Goal: Task Accomplishment & Management: Use online tool/utility

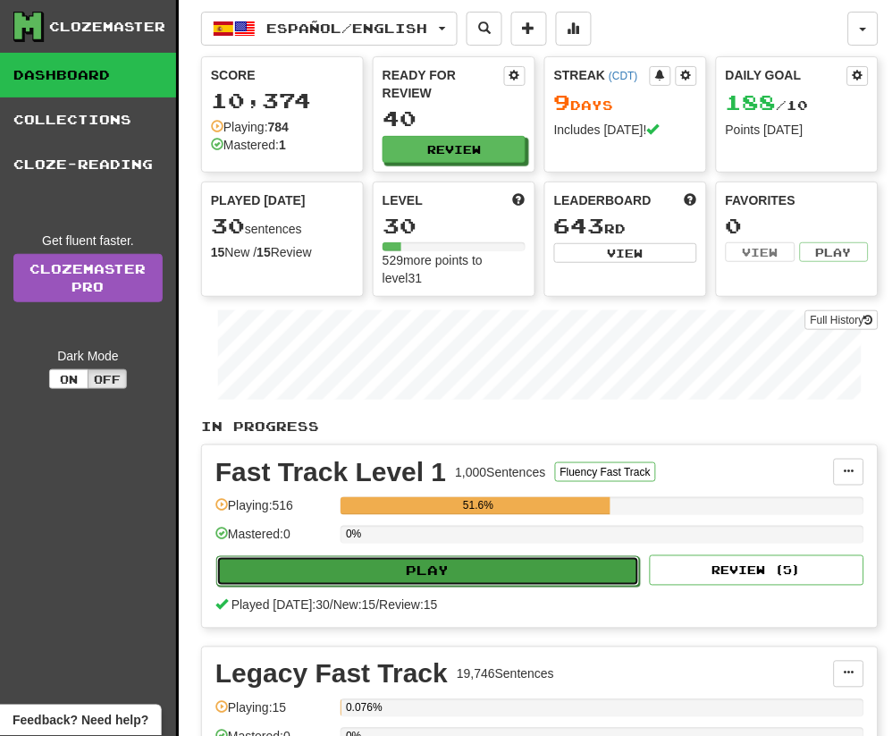
click at [411, 571] on button "Play" at bounding box center [428, 571] width 424 height 30
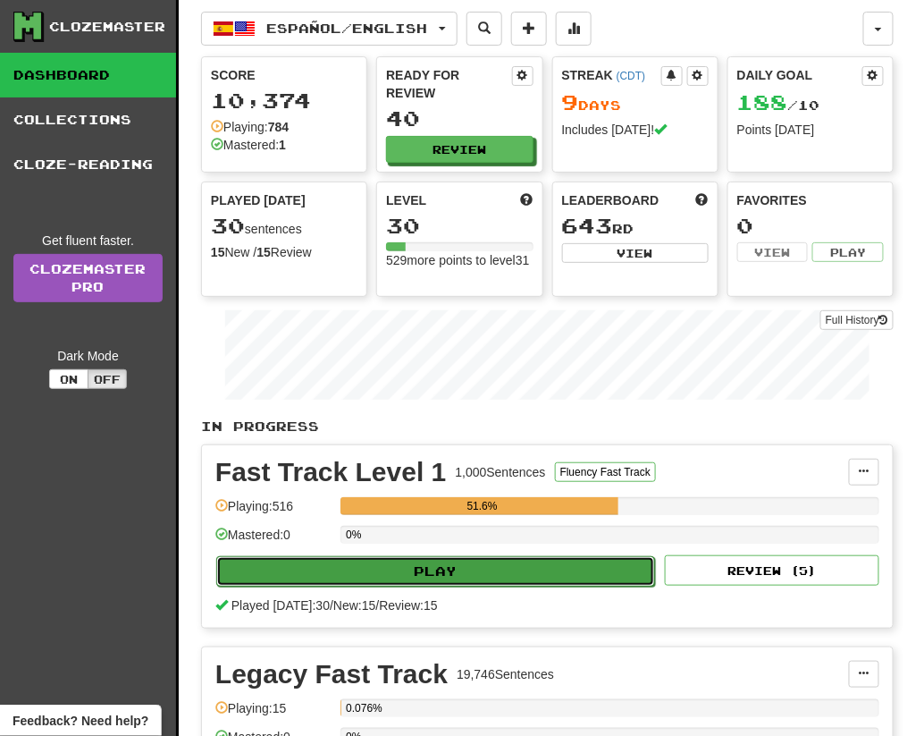
select select "**"
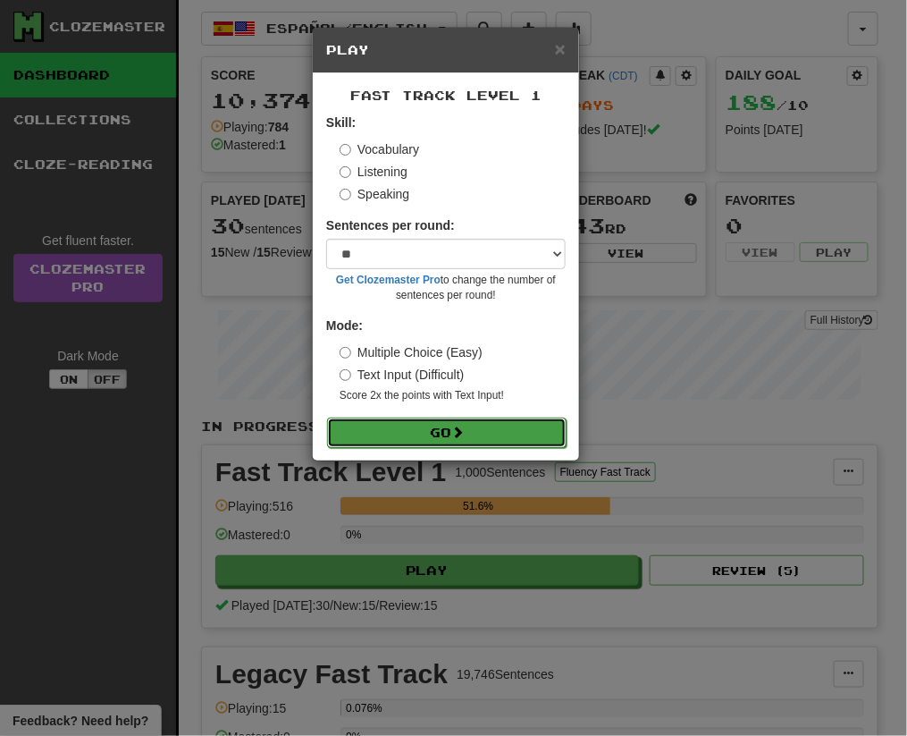
click at [427, 426] on button "Go" at bounding box center [447, 433] width 240 height 30
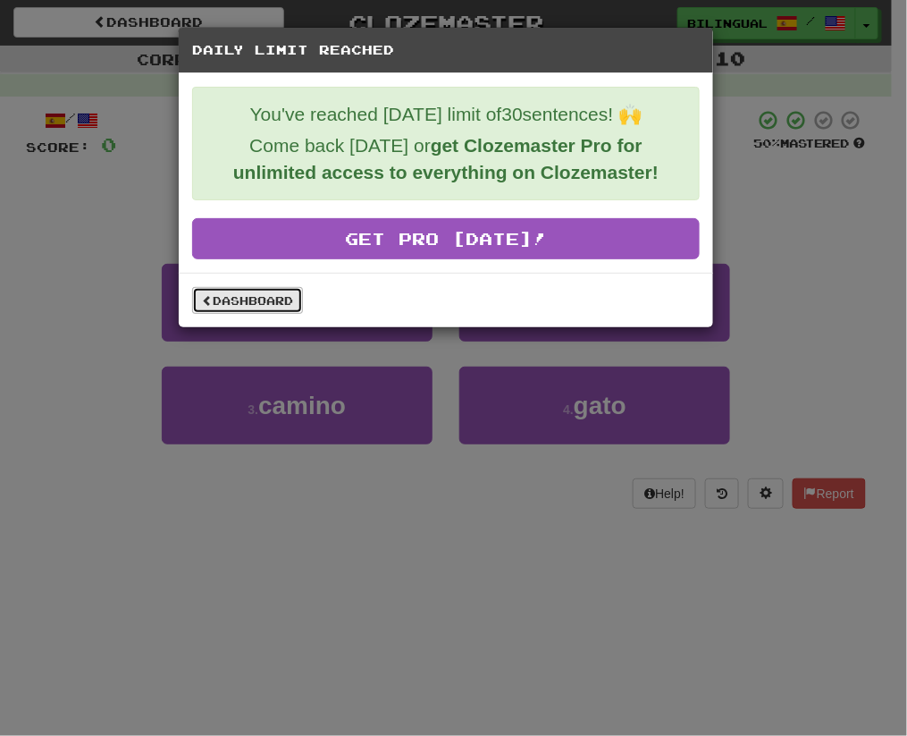
click at [233, 302] on link "Dashboard" at bounding box center [247, 300] width 111 height 27
